Goal: Information Seeking & Learning: Learn about a topic

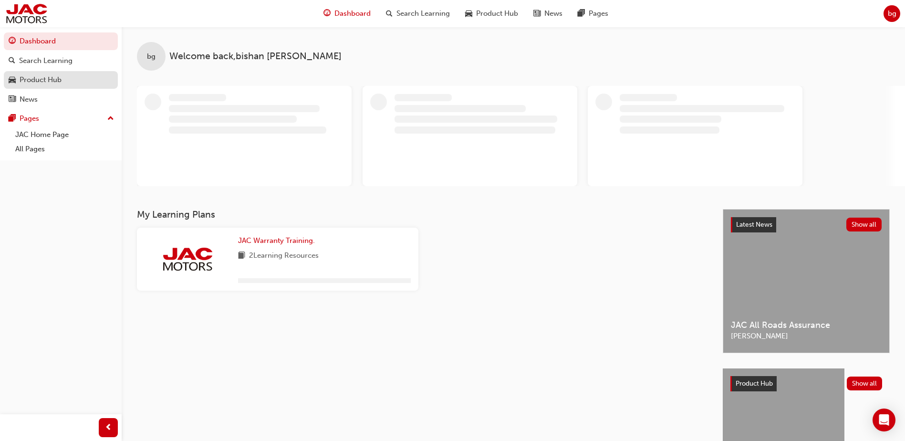
click at [50, 77] on div "Product Hub" at bounding box center [41, 79] width 42 height 11
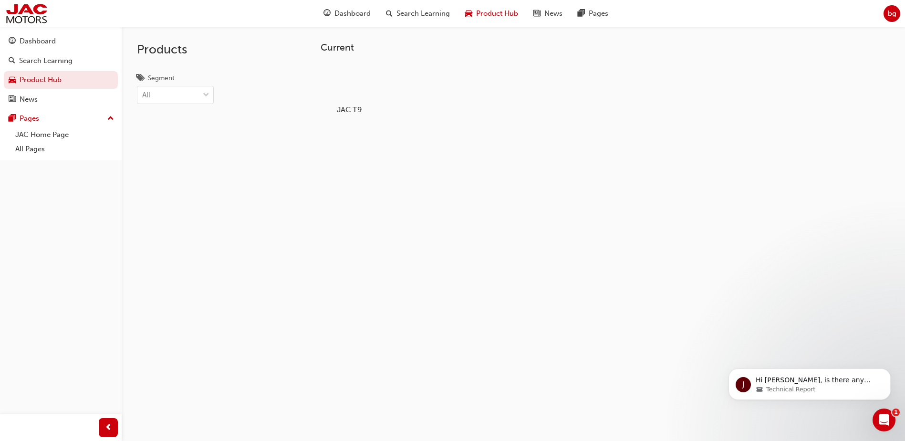
click at [330, 98] on div at bounding box center [349, 82] width 53 height 38
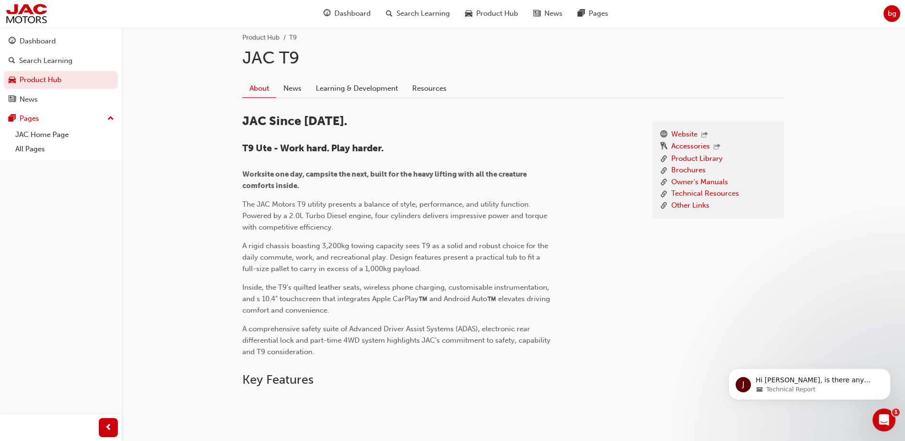
scroll to position [191, 0]
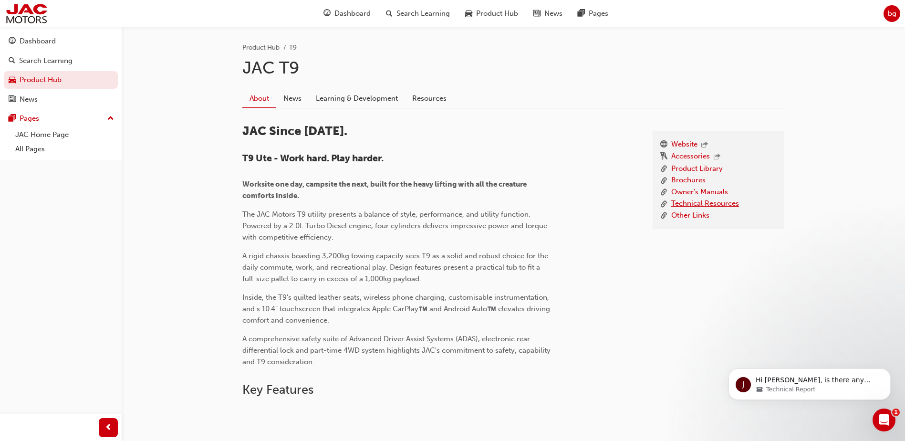
click at [696, 206] on link "Technical Resources" at bounding box center [705, 204] width 68 height 12
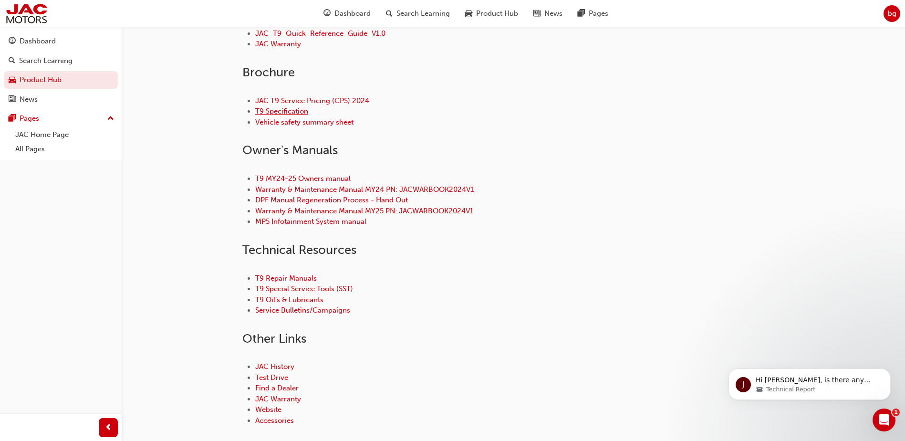
scroll to position [334, 0]
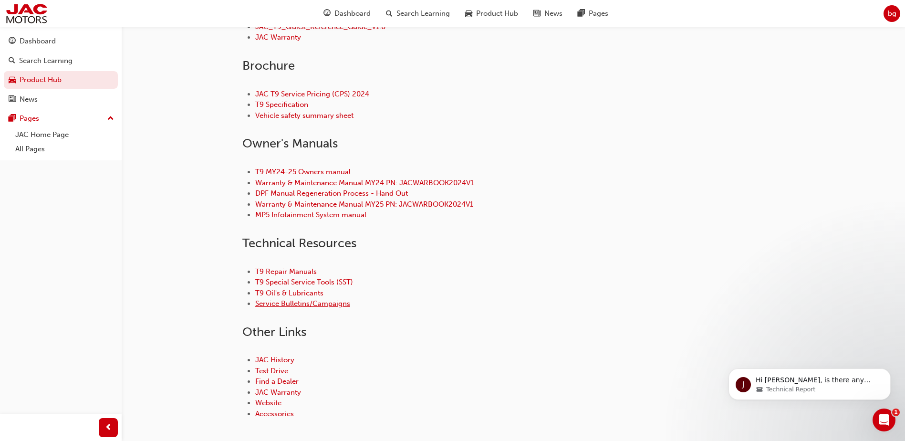
click at [330, 302] on link "Service Bulletins/Campaigns" at bounding box center [302, 303] width 95 height 9
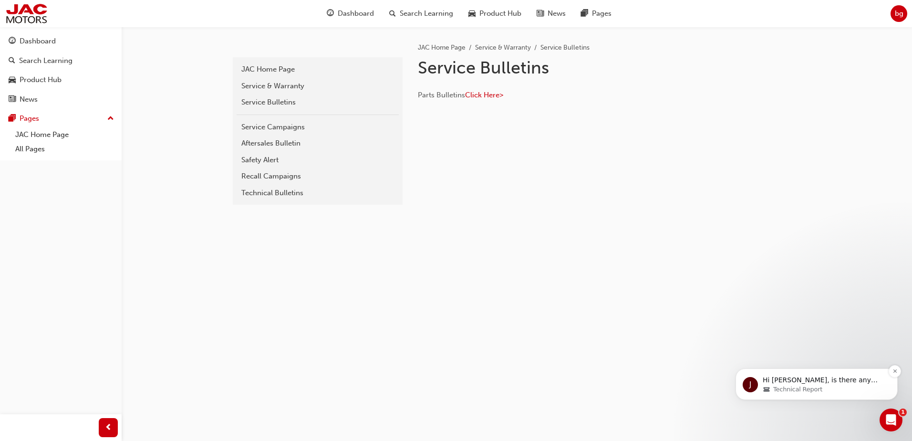
click at [797, 388] on span "Technical Report" at bounding box center [797, 389] width 49 height 9
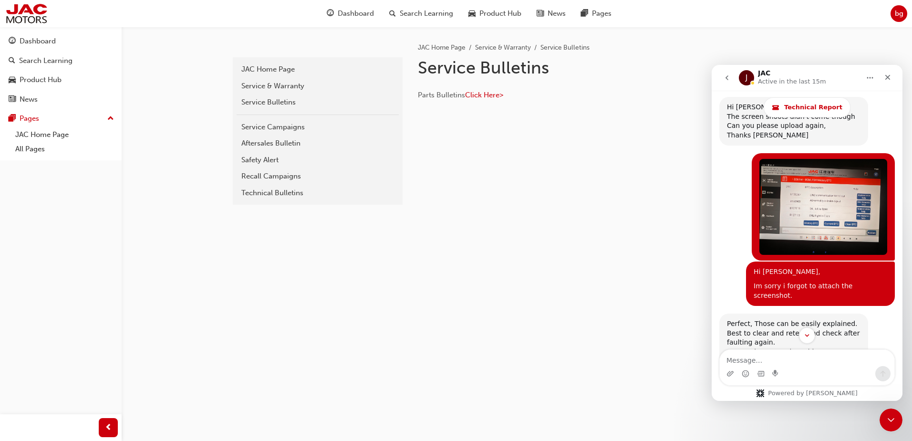
scroll to position [1882, 0]
click at [831, 356] on textarea "Message…" at bounding box center [807, 358] width 175 height 16
type textarea "Hi Mat,"
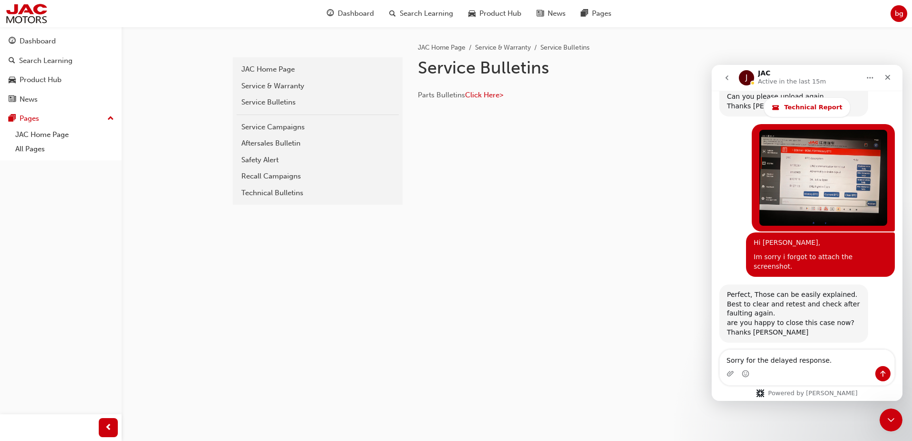
scroll to position [1920, 0]
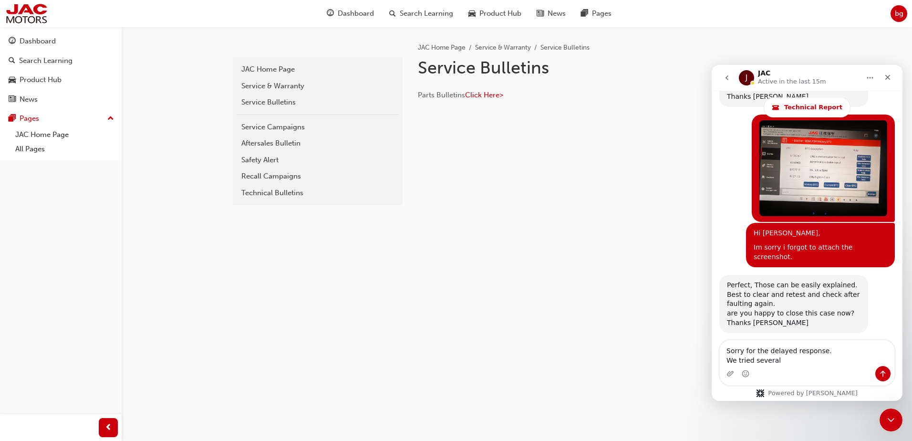
click at [823, 366] on div "Intercom messenger" at bounding box center [807, 373] width 175 height 15
click at [791, 364] on textarea "Sorry for the delayed response. We tried several" at bounding box center [807, 353] width 175 height 26
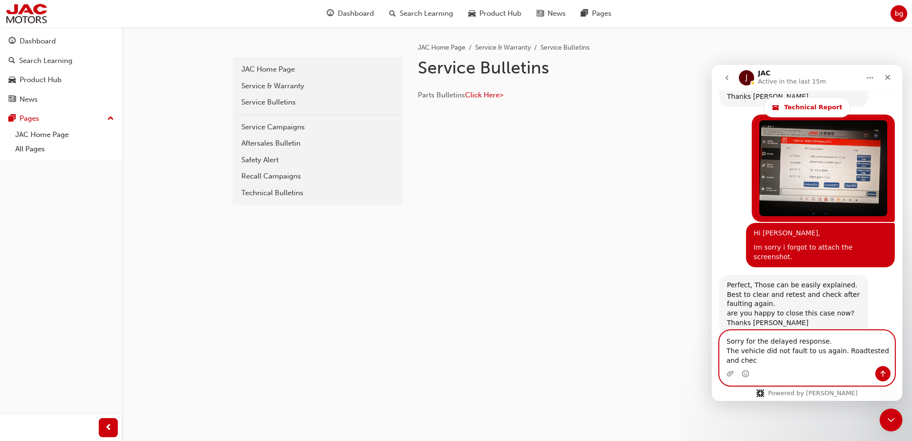
scroll to position [1929, 0]
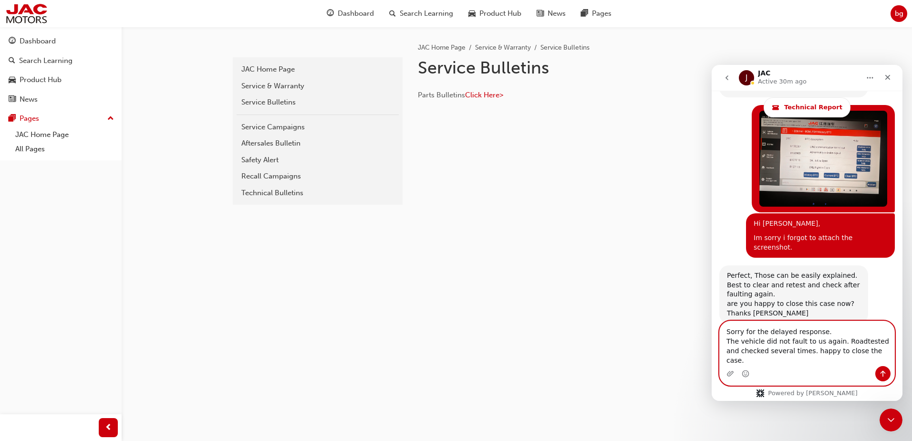
type textarea "Sorry for the delayed response. The vehicle did not fault to us again. Roadtest…"
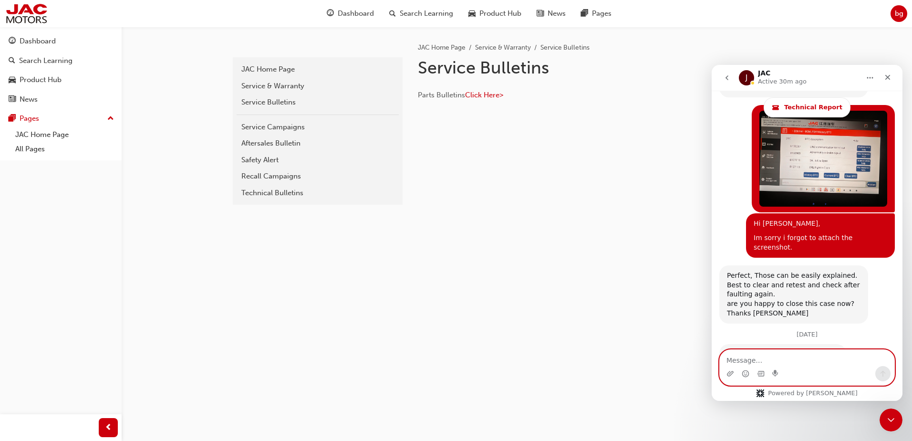
scroll to position [1960, 0]
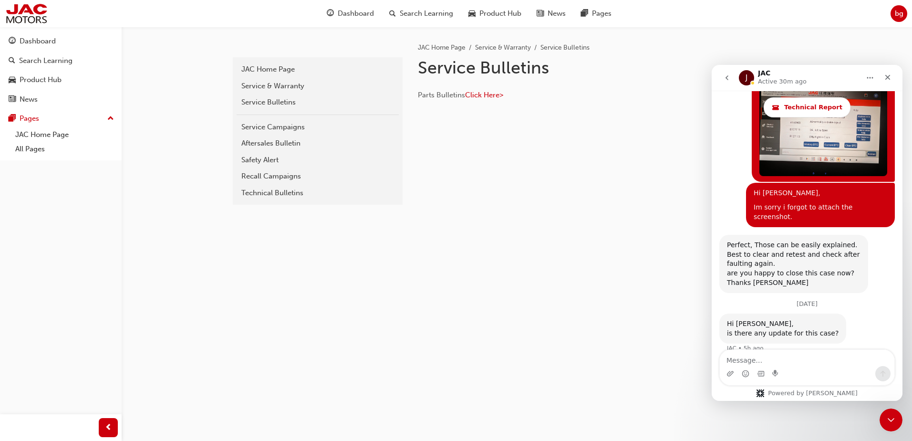
click at [530, 216] on div "service-bulletins JAC Home Page Service & Warranty Service Bulletins Service Ca…" at bounding box center [517, 135] width 572 height 216
click at [729, 79] on icon "go back" at bounding box center [727, 78] width 8 height 8
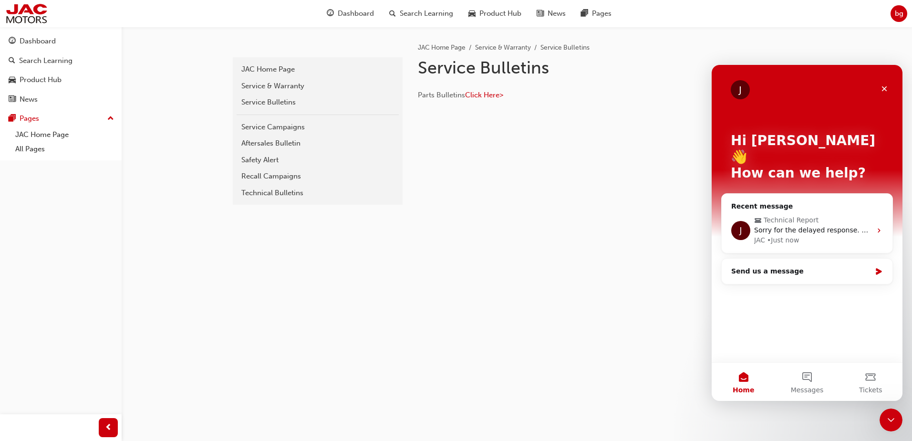
scroll to position [0, 0]
click at [699, 185] on div "service-bulletins JAC Home Page Service & Warranty Service Bulletins Service Ca…" at bounding box center [517, 120] width 572 height 186
click at [884, 88] on icon "Close" at bounding box center [884, 88] width 5 height 5
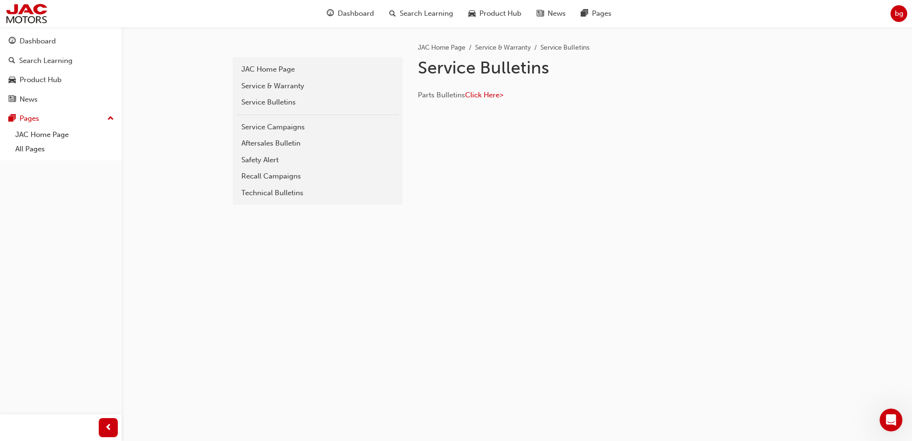
click at [487, 216] on div "service-bulletins JAC Home Page Service & Warranty Service Bulletins Service Ca…" at bounding box center [517, 135] width 572 height 216
click at [302, 177] on div "Recall Campaigns" at bounding box center [317, 176] width 153 height 11
click at [299, 195] on div "Technical Bulletins" at bounding box center [317, 192] width 153 height 11
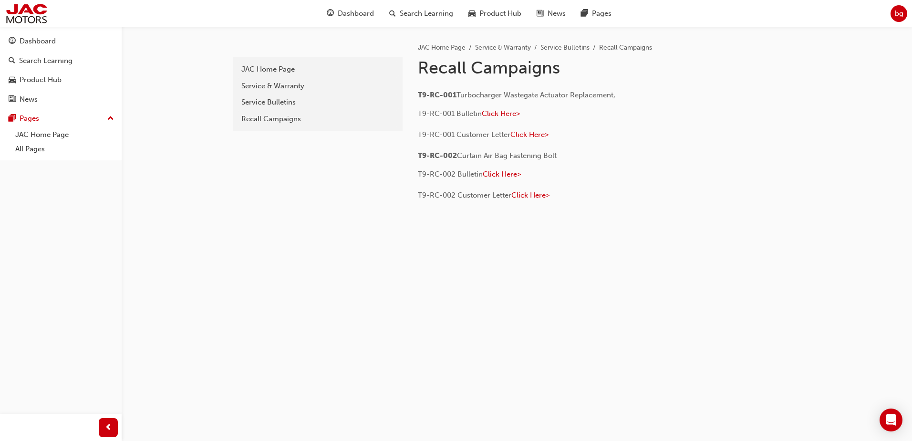
click at [489, 158] on span "Curtain Air Bag Fastening Bolt" at bounding box center [507, 155] width 100 height 9
click at [491, 156] on span "Curtain Air Bag Fastening Bolt" at bounding box center [507, 155] width 100 height 9
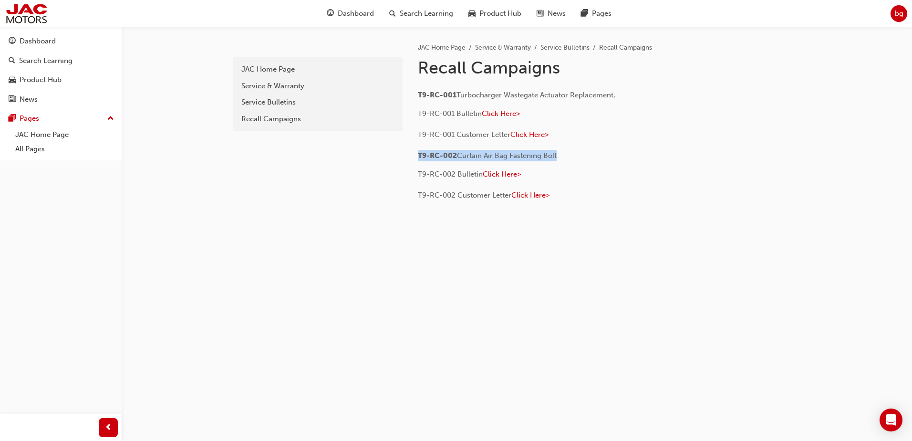
click at [491, 156] on span "Curtain Air Bag Fastening Bolt" at bounding box center [507, 155] width 100 height 9
click at [289, 120] on div "Recall Campaigns" at bounding box center [317, 118] width 153 height 11
click at [291, 104] on div "Service Bulletins" at bounding box center [317, 102] width 153 height 11
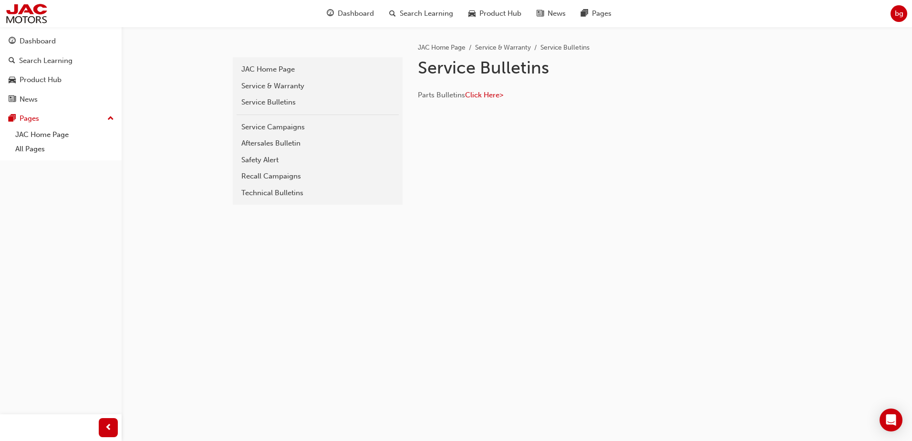
click at [291, 104] on div "Service Bulletins" at bounding box center [317, 102] width 153 height 11
click at [279, 105] on div "Service Bulletins" at bounding box center [317, 102] width 153 height 11
click at [294, 133] on link "Service Campaigns" at bounding box center [318, 127] width 162 height 17
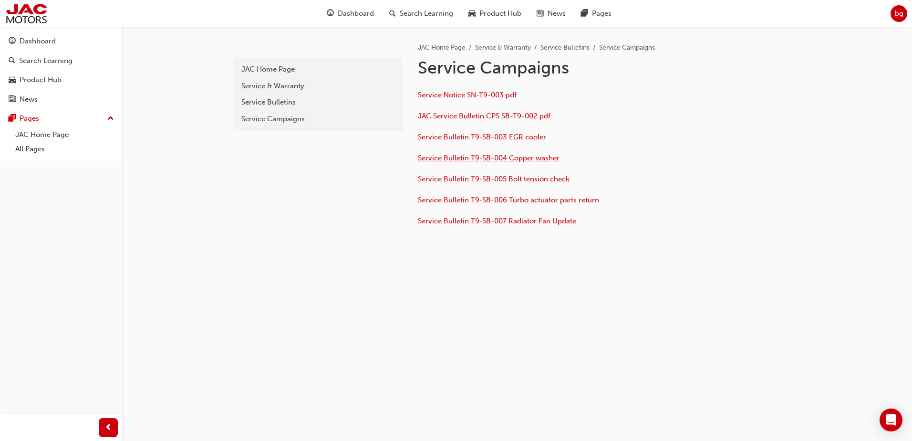
click at [540, 156] on span "Service Bulletin T9-SB-004 Copper washer" at bounding box center [489, 158] width 142 height 9
click at [564, 178] on span "Service Bulletin T9-SB-005 Bolt tension check" at bounding box center [494, 179] width 152 height 9
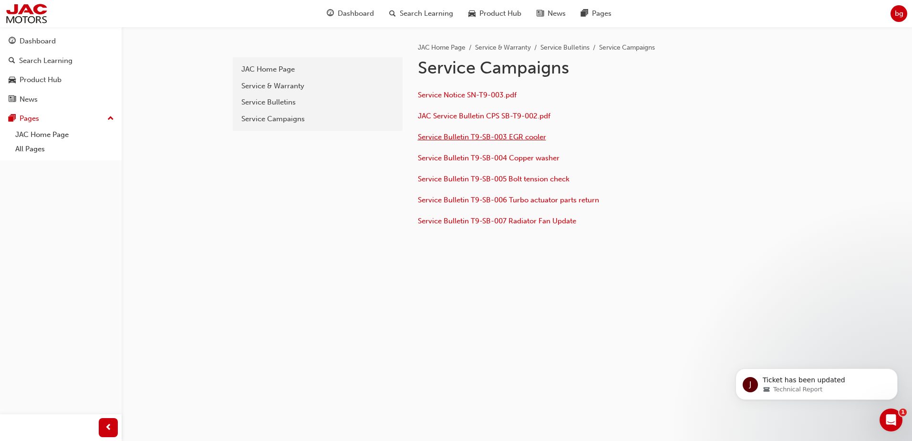
click at [500, 136] on span "Service Bulletin T9-SB-003 EGR cooler" at bounding box center [482, 137] width 128 height 9
click at [263, 103] on div "Service Bulletins" at bounding box center [317, 102] width 153 height 11
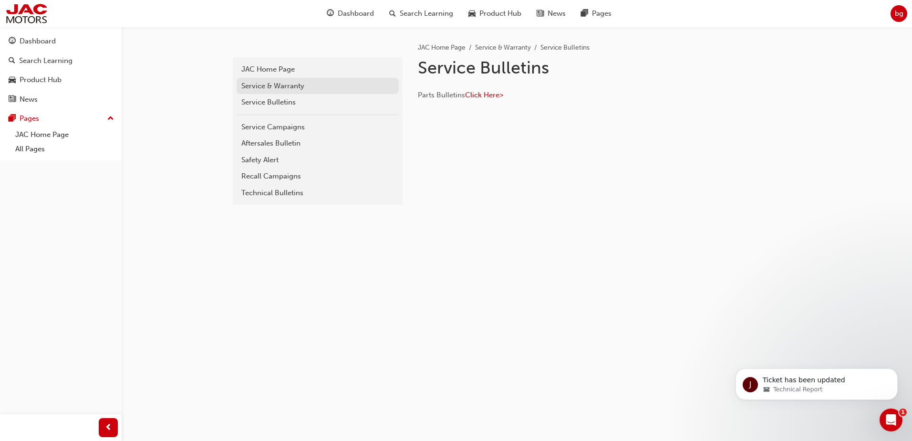
click at [282, 84] on div "Service & Warranty" at bounding box center [317, 86] width 153 height 11
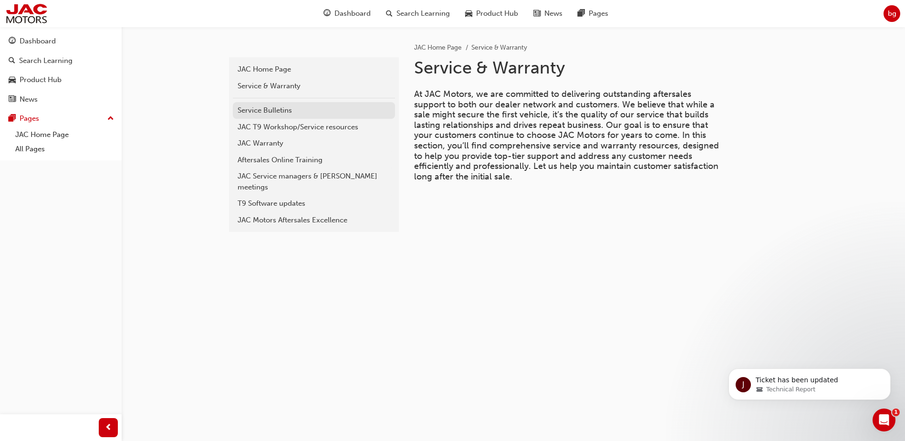
click at [277, 111] on div "Service Bulletins" at bounding box center [313, 110] width 153 height 11
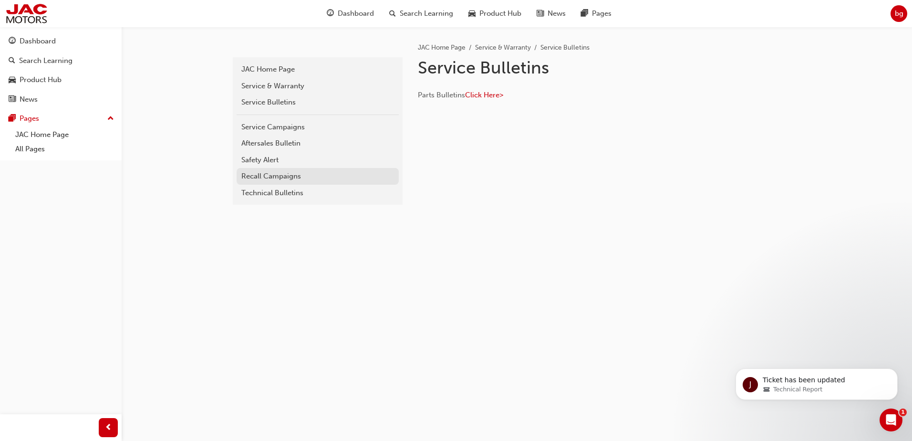
click at [266, 178] on div "Recall Campaigns" at bounding box center [317, 176] width 153 height 11
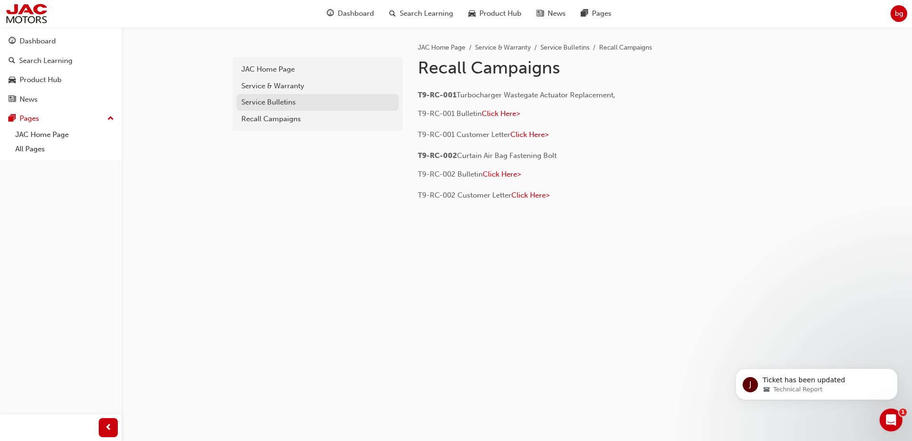
click at [286, 100] on div "Service Bulletins" at bounding box center [317, 102] width 153 height 11
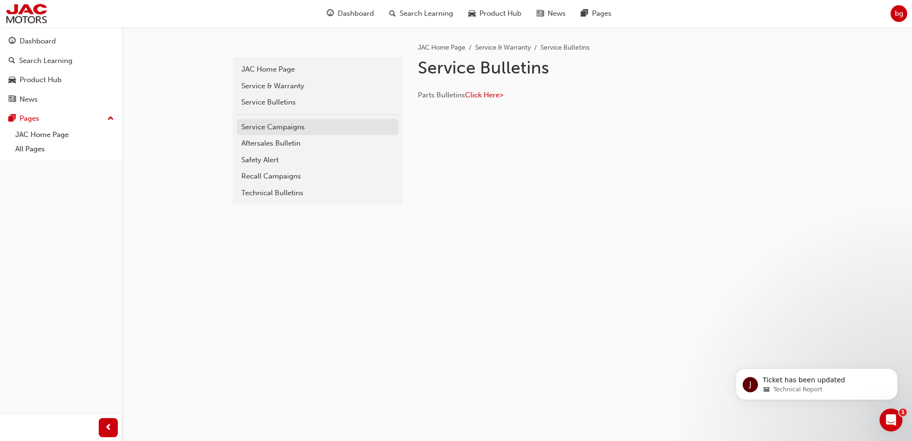
click at [287, 130] on div "Service Campaigns" at bounding box center [317, 127] width 153 height 11
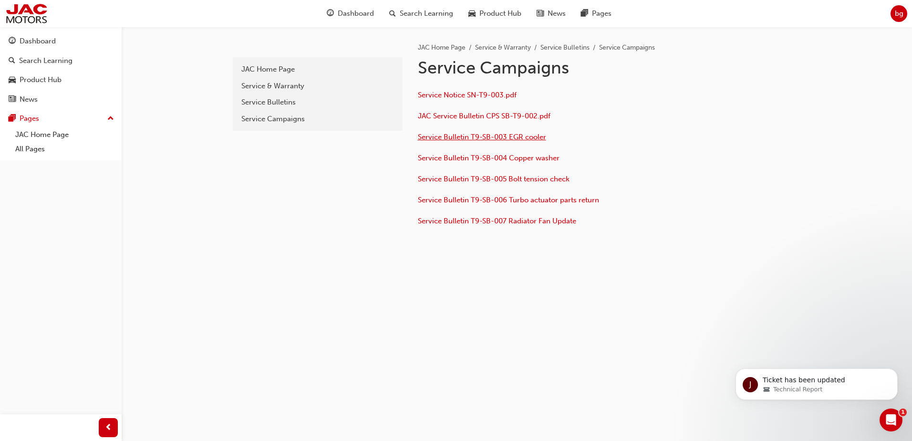
click at [499, 136] on span "Service Bulletin T9-SB-003 EGR cooler" at bounding box center [482, 137] width 128 height 9
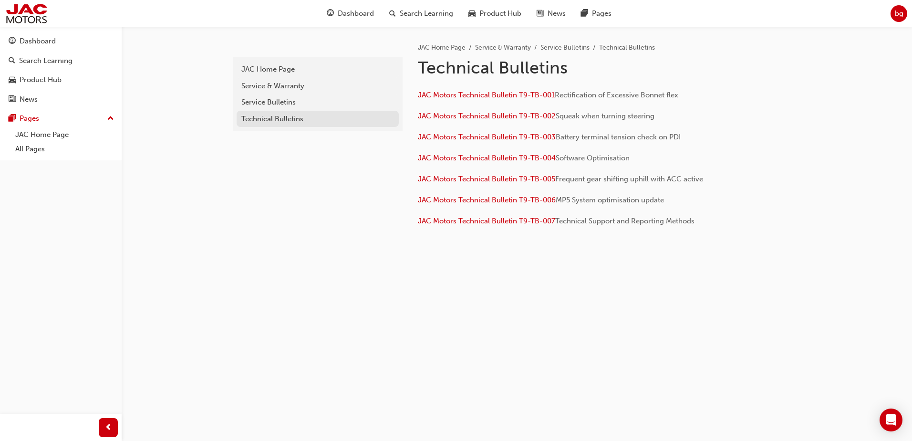
click at [279, 122] on div "Technical Bulletins" at bounding box center [317, 118] width 153 height 11
click at [535, 179] on span "JAC Motors Technical Bulletin T9-TB-005" at bounding box center [486, 179] width 137 height 9
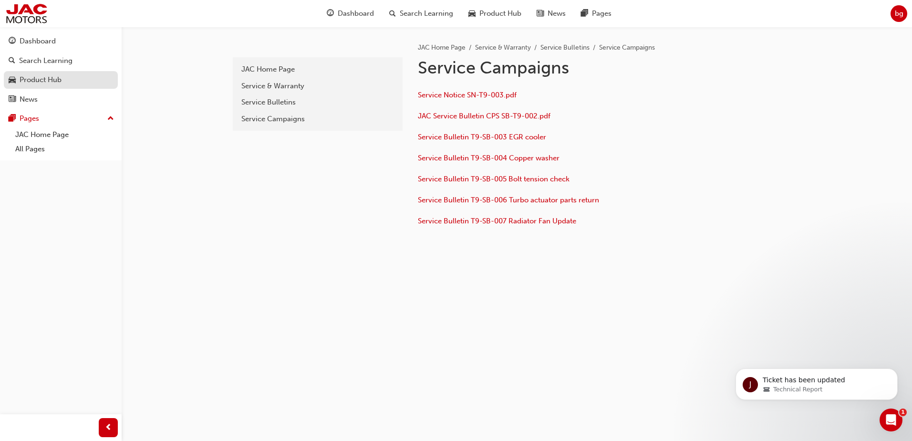
click at [33, 74] on div "Product Hub" at bounding box center [61, 80] width 104 height 12
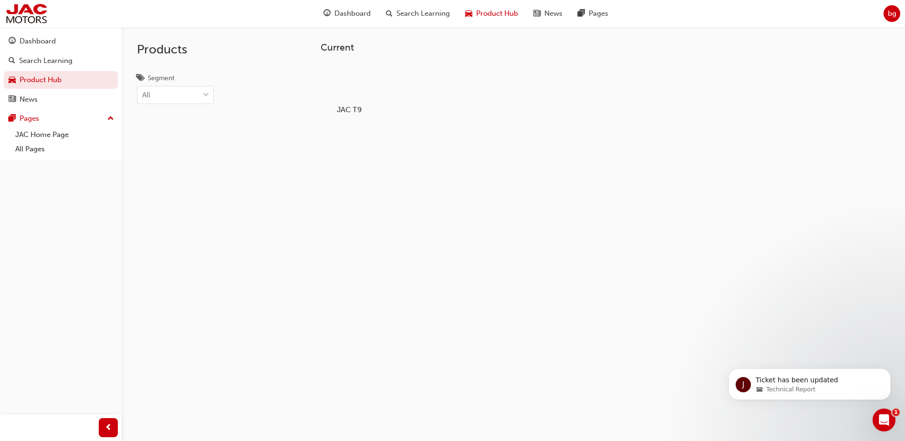
click at [336, 69] on div at bounding box center [349, 82] width 53 height 38
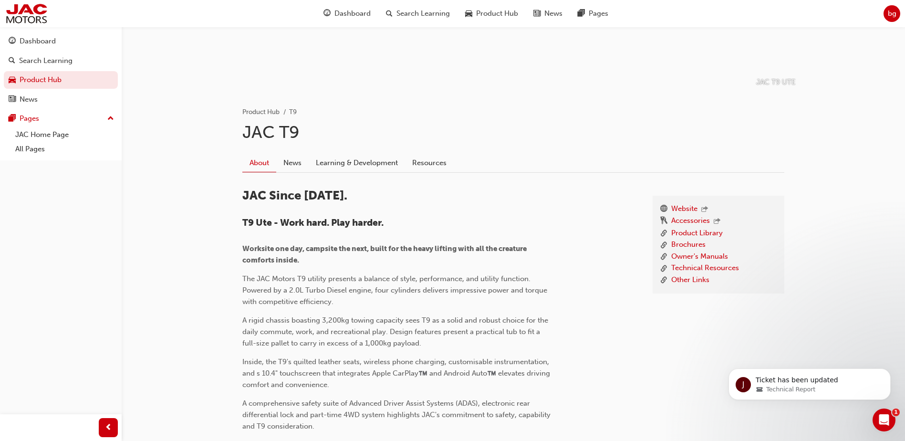
scroll to position [286, 0]
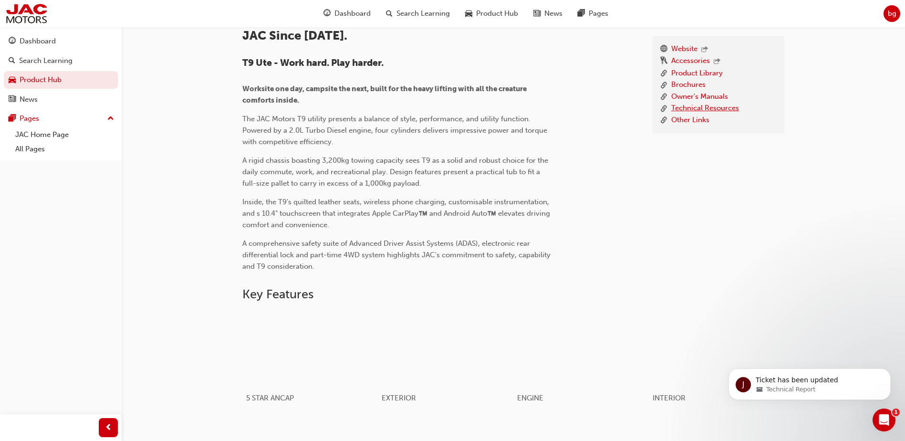
click at [699, 108] on link "Technical Resources" at bounding box center [705, 109] width 68 height 12
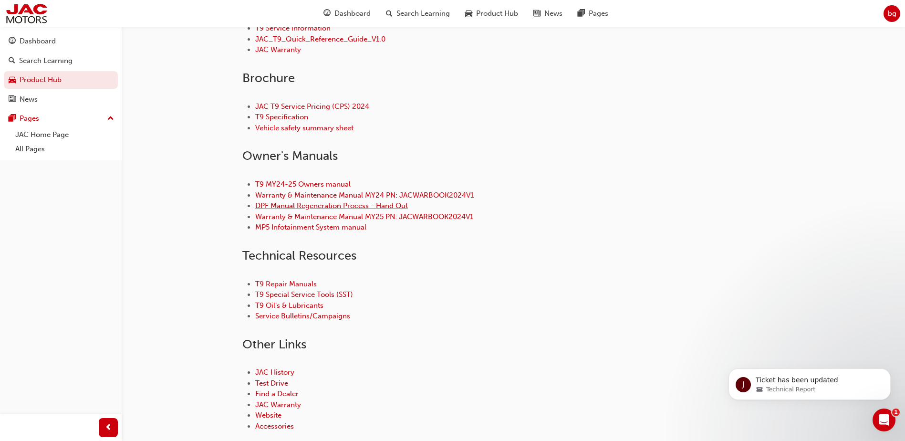
scroll to position [334, 0]
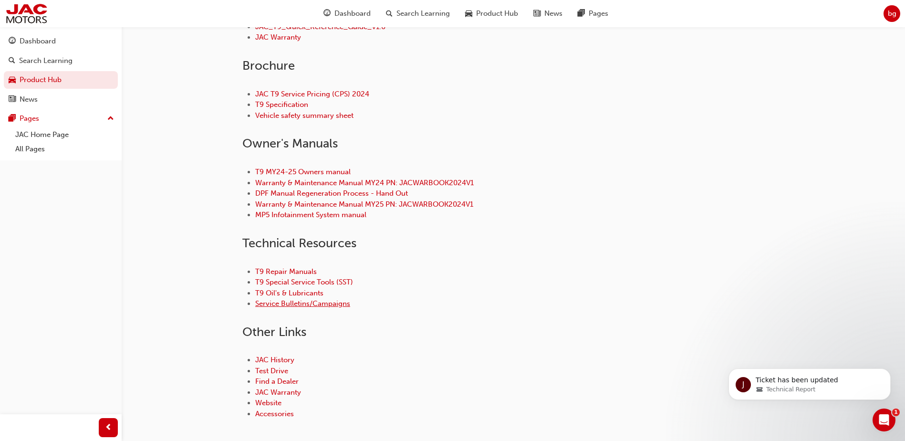
click at [302, 300] on link "Service Bulletins/Campaigns" at bounding box center [302, 303] width 95 height 9
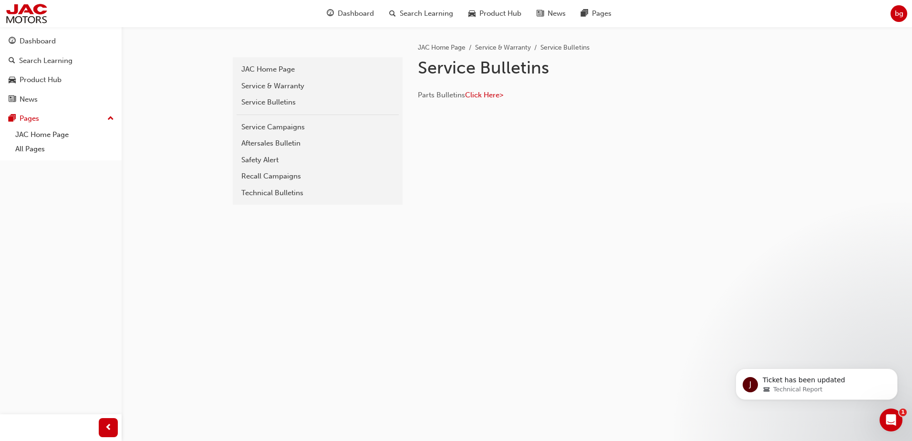
click at [315, 123] on div "Service Campaigns" at bounding box center [317, 127] width 153 height 11
click at [484, 90] on p "Parts Bulletins Click Here>" at bounding box center [573, 96] width 310 height 14
click at [483, 93] on span "Click Here>" at bounding box center [484, 95] width 38 height 9
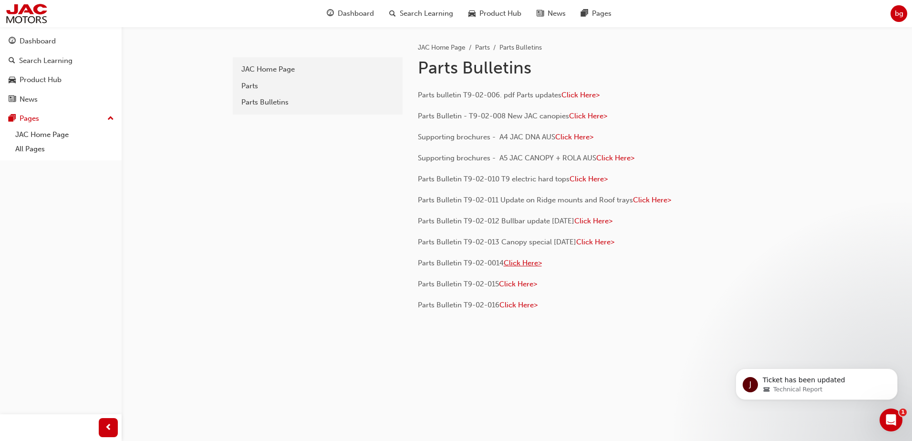
click at [523, 261] on span "Click Here>" at bounding box center [523, 262] width 38 height 9
